Goal: Communication & Community: Answer question/provide support

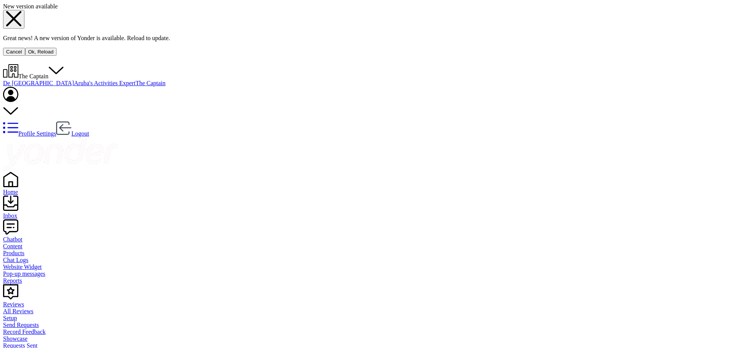
click at [21, 26] on use at bounding box center [13, 18] width 15 height 15
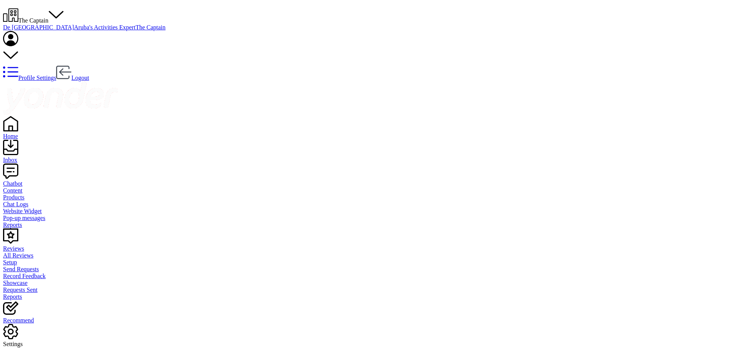
drag, startPoint x: 589, startPoint y: 73, endPoint x: 536, endPoint y: 49, distance: 58.3
click at [49, 17] on span "The Captain" at bounding box center [33, 20] width 30 height 6
click at [74, 31] on link "De [GEOGRAPHIC_DATA]" at bounding box center [38, 27] width 71 height 6
click at [28, 157] on div "Inbox" at bounding box center [364, 160] width 722 height 7
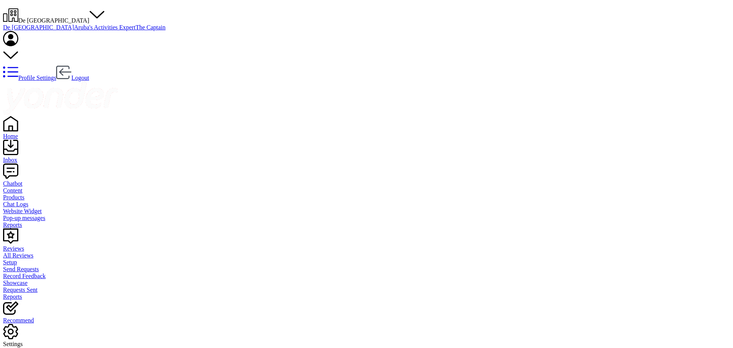
click at [89, 17] on span "De [GEOGRAPHIC_DATA]" at bounding box center [53, 20] width 71 height 6
click at [136, 31] on link "Aruba's Activities Expert" at bounding box center [104, 27] width 61 height 6
click at [26, 157] on div "Inbox" at bounding box center [364, 160] width 722 height 7
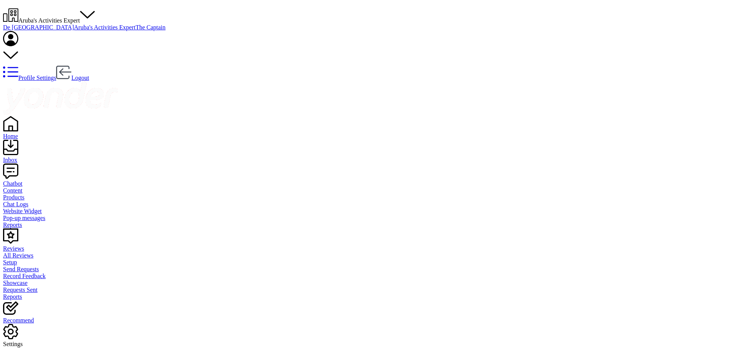
type textarea "yes it is"
